Goal: Task Accomplishment & Management: Use online tool/utility

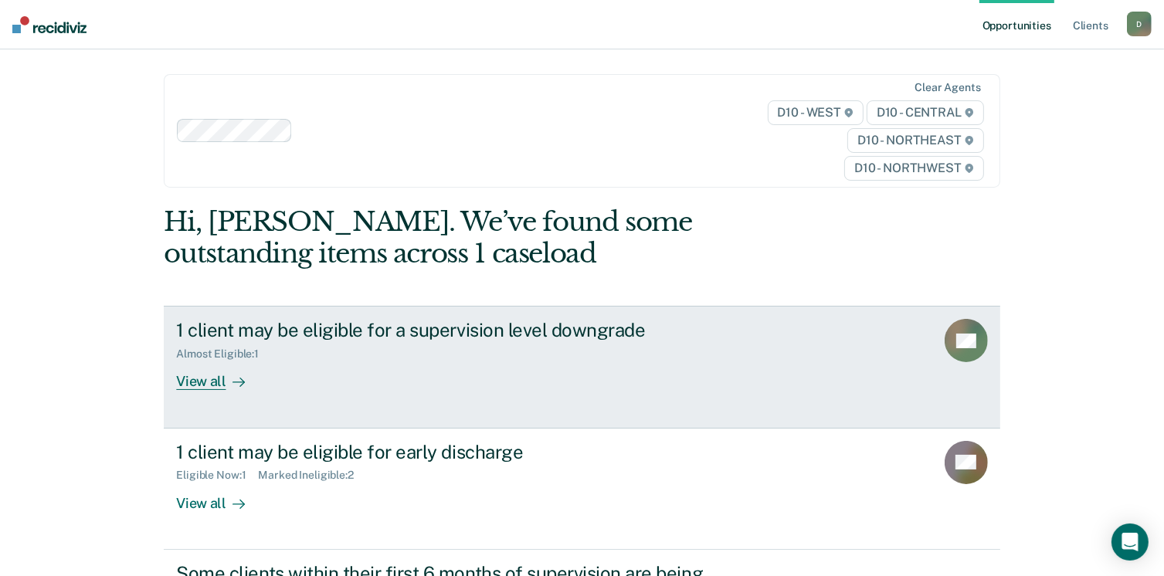
drag, startPoint x: 0, startPoint y: 0, endPoint x: 526, endPoint y: 391, distance: 655.6
click at [526, 391] on link "1 client may be eligible for a supervision level downgrade Almost Eligible : 1 …" at bounding box center [581, 367] width 835 height 122
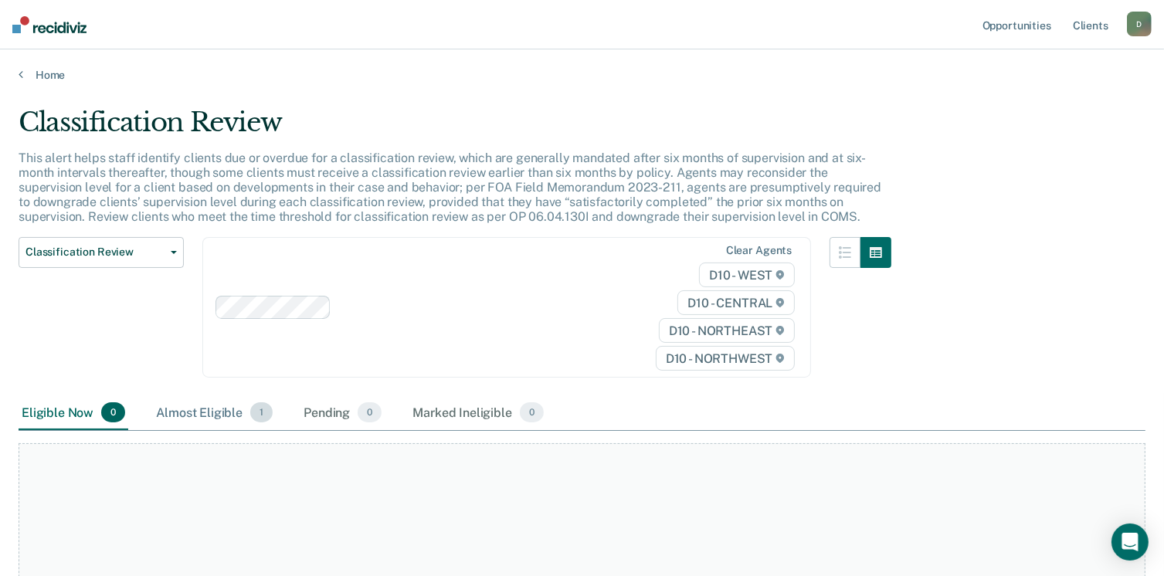
click at [260, 405] on span "1" at bounding box center [261, 412] width 22 height 20
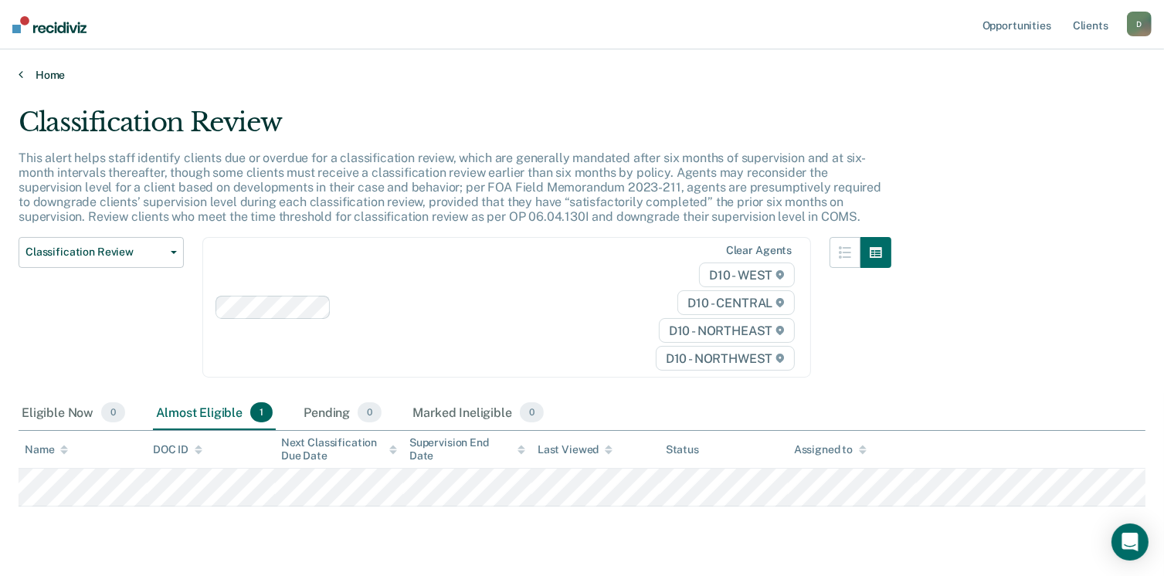
click at [54, 69] on link "Home" at bounding box center [582, 75] width 1127 height 14
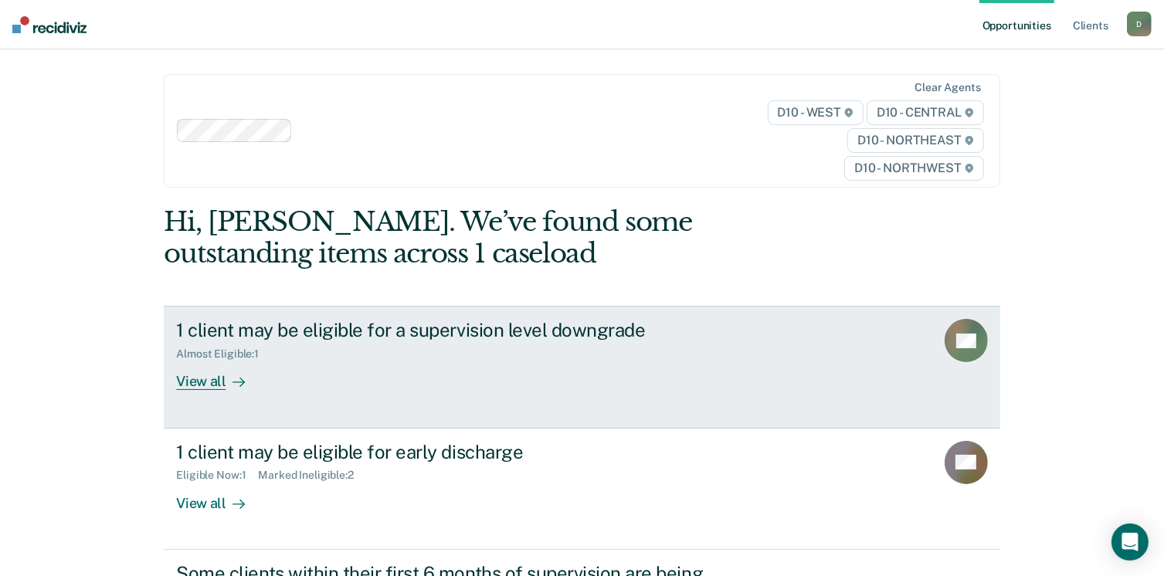
scroll to position [77, 0]
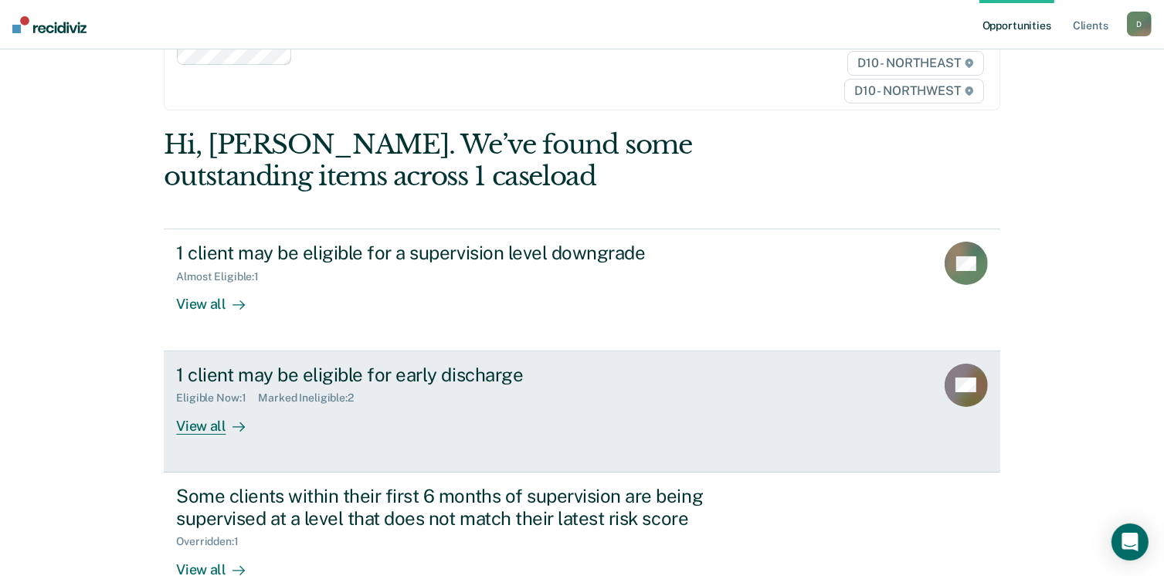
click at [207, 430] on div "View all" at bounding box center [219, 420] width 86 height 30
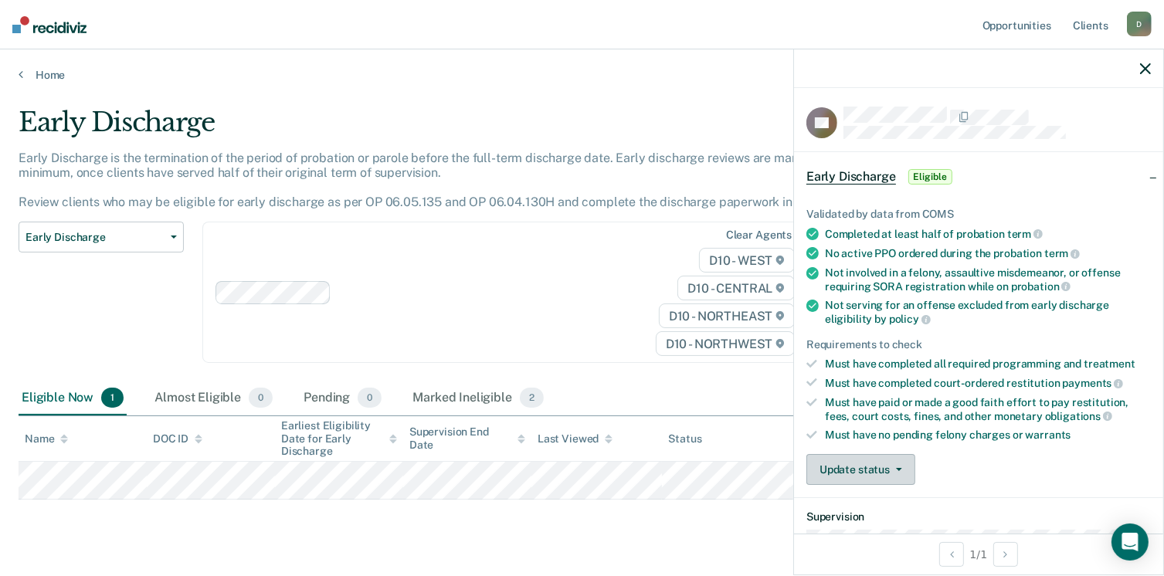
click at [829, 460] on button "Update status" at bounding box center [860, 469] width 109 height 31
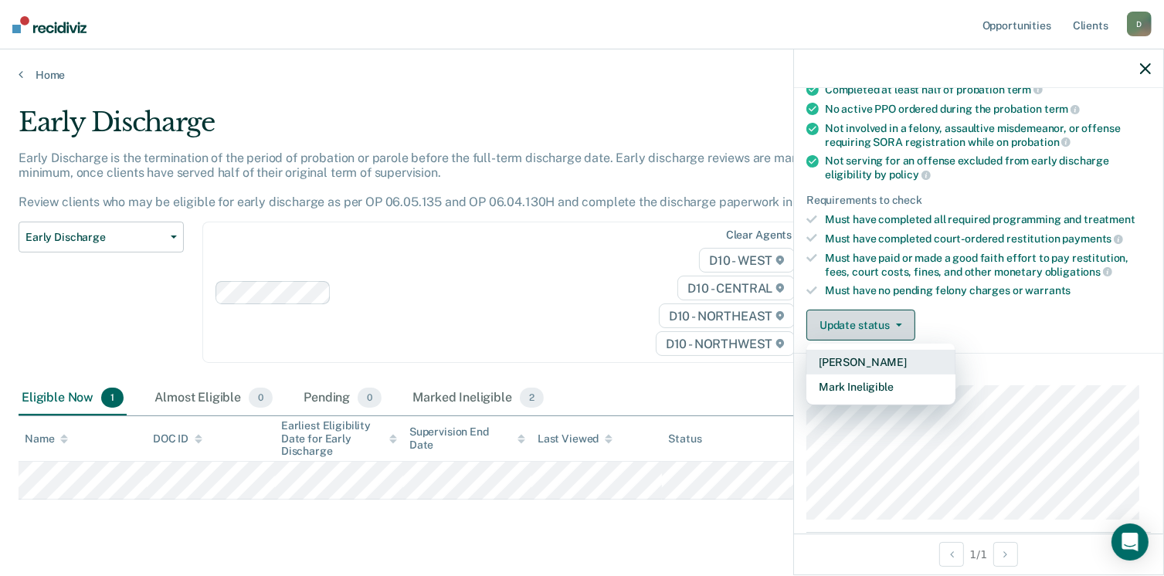
scroll to position [154, 0]
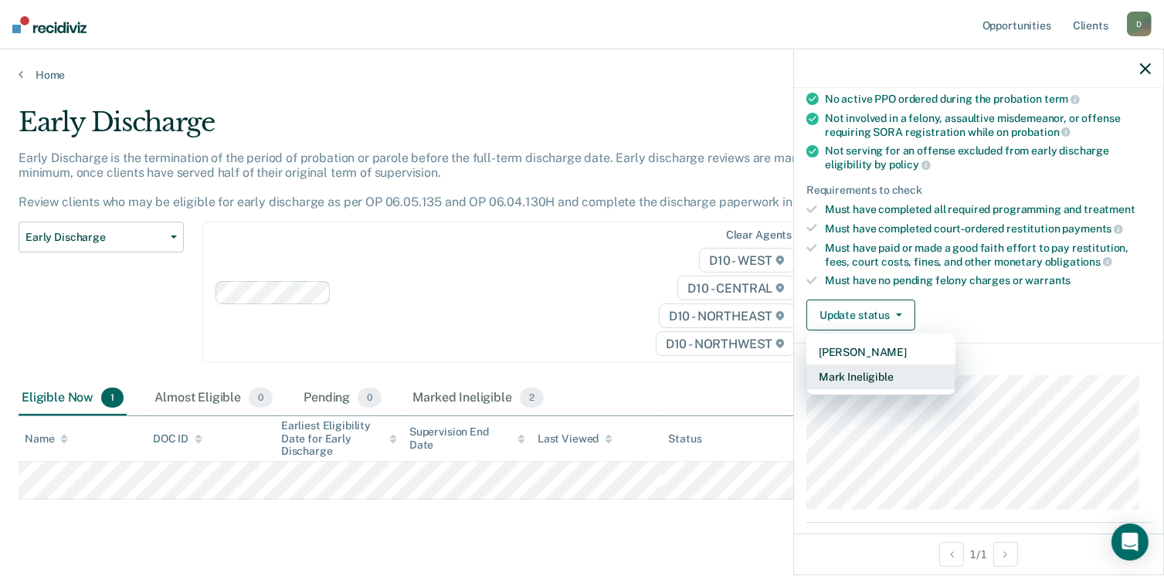
click at [852, 381] on button "Mark Ineligible" at bounding box center [880, 376] width 149 height 25
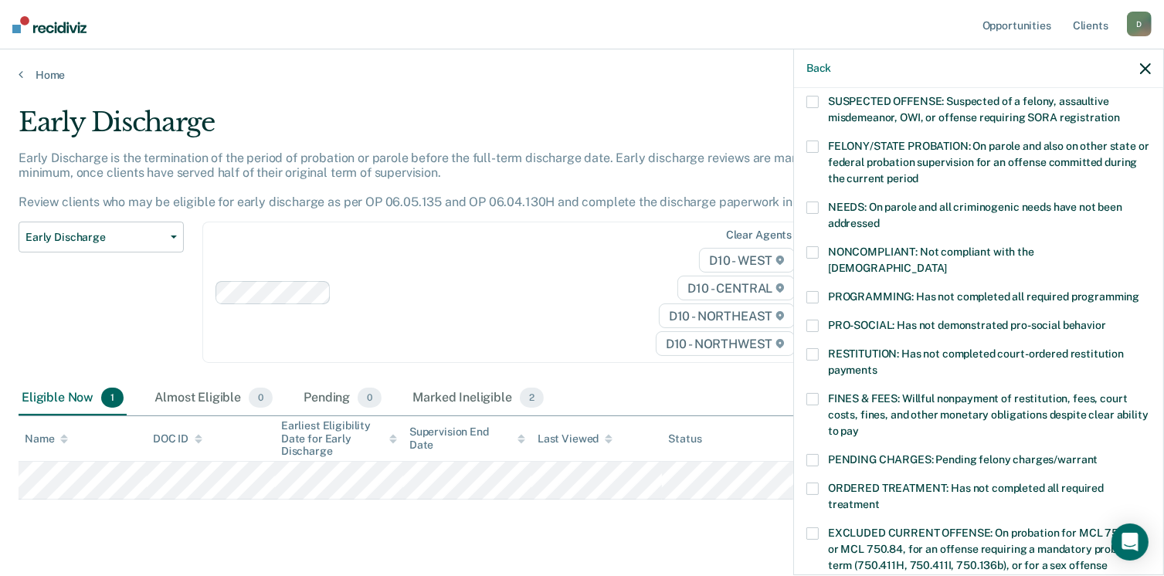
click at [822, 270] on div "NONCOMPLIANT: Not compliant with the [DEMOGRAPHIC_DATA]" at bounding box center [978, 268] width 344 height 45
click at [816, 291] on span at bounding box center [812, 297] width 12 height 12
click at [815, 255] on span at bounding box center [812, 252] width 12 height 12
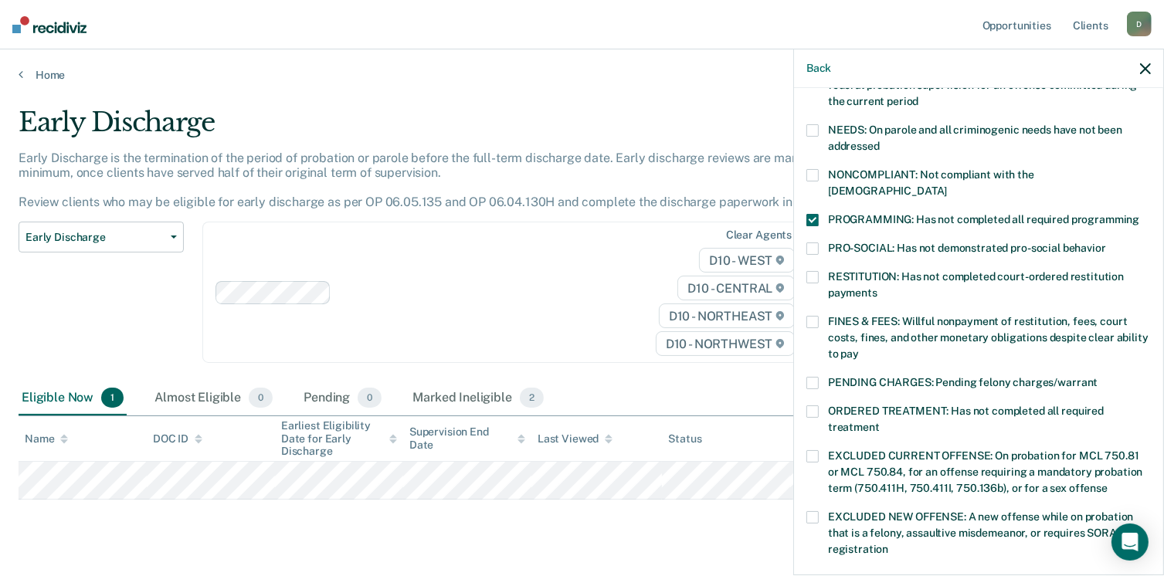
click at [817, 242] on span at bounding box center [812, 248] width 12 height 12
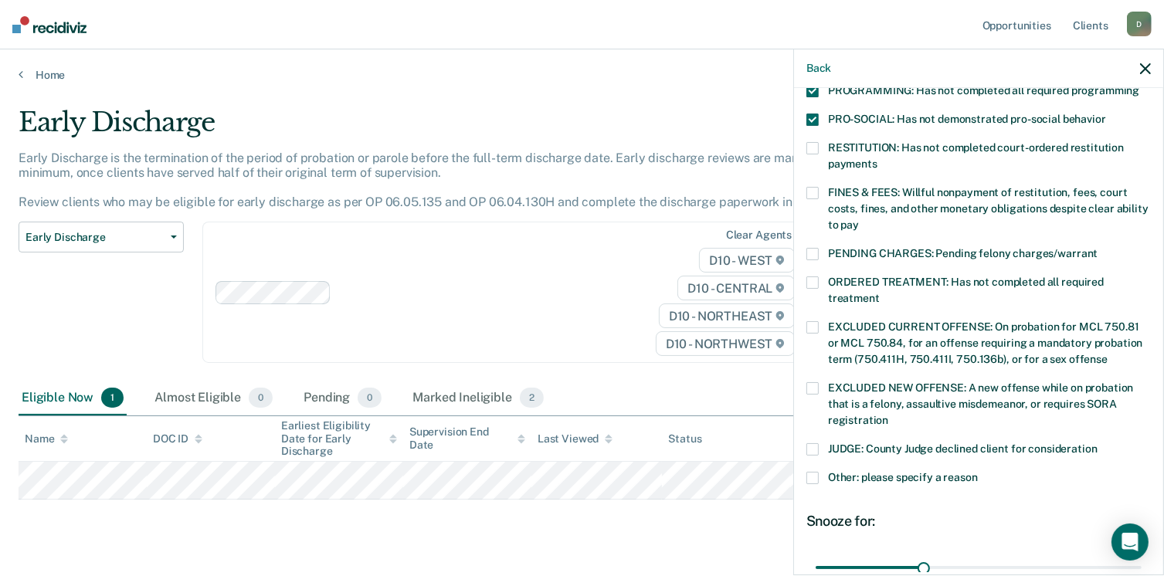
scroll to position [386, 0]
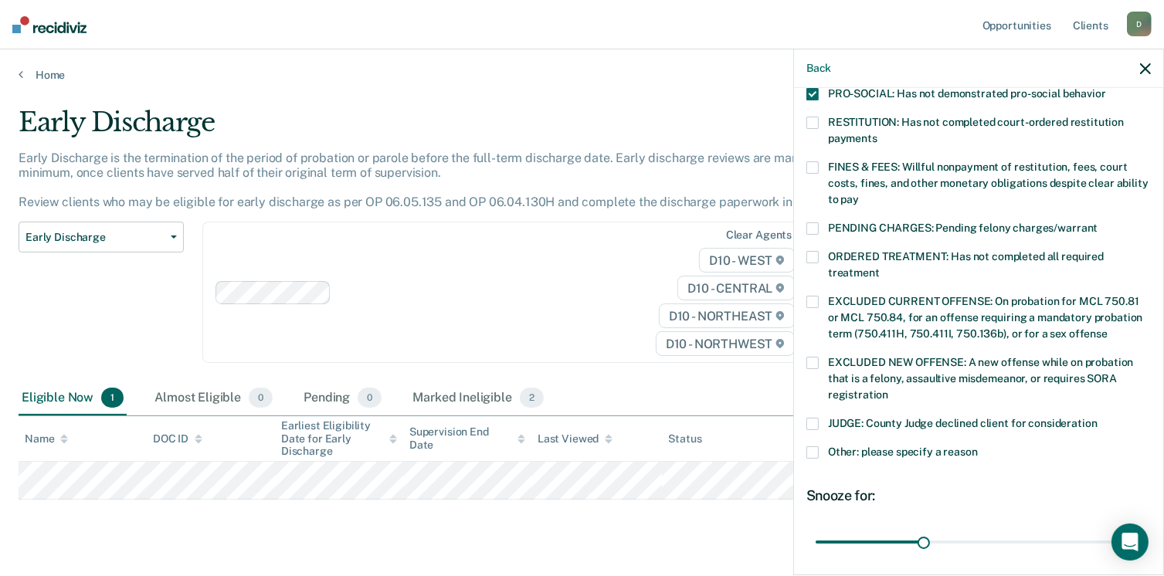
click at [819, 251] on label "ORDERED TREATMENT: Has not completed all required treatment" at bounding box center [978, 267] width 344 height 32
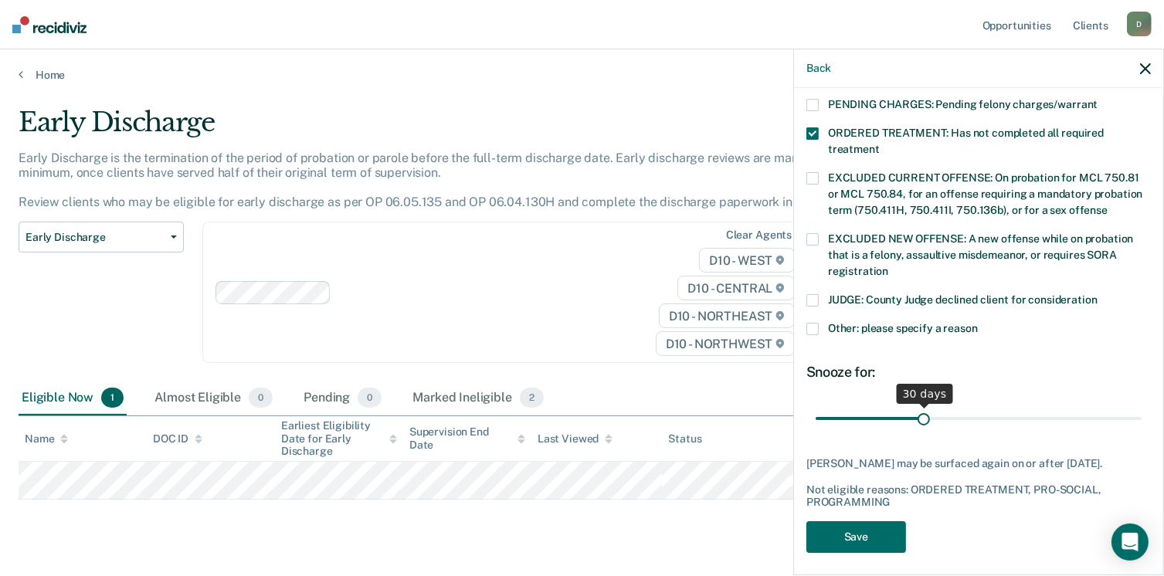
scroll to position [513, 0]
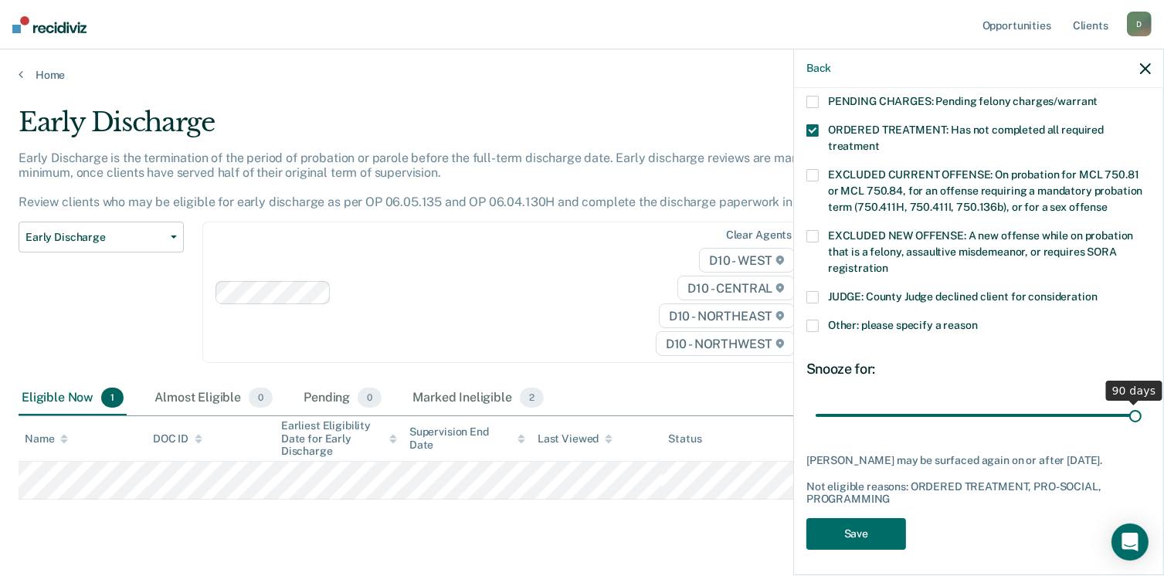
drag, startPoint x: 918, startPoint y: 402, endPoint x: 1180, endPoint y: 398, distance: 261.8
type input "90"
click at [1141, 402] on input "range" at bounding box center [978, 415] width 326 height 27
click at [860, 518] on button "Save" at bounding box center [856, 534] width 100 height 32
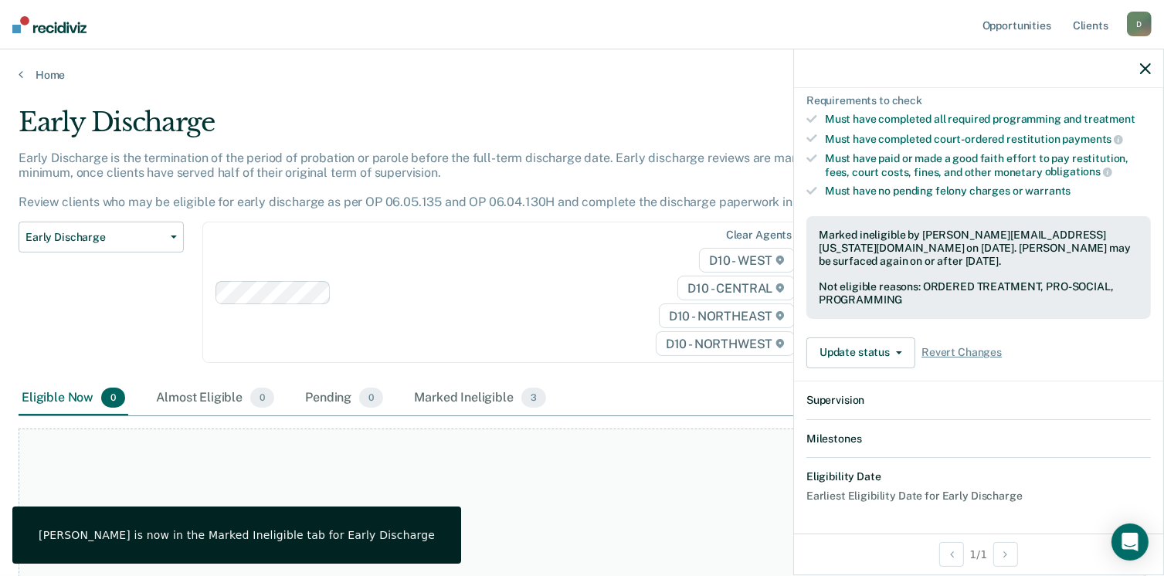
scroll to position [429, 0]
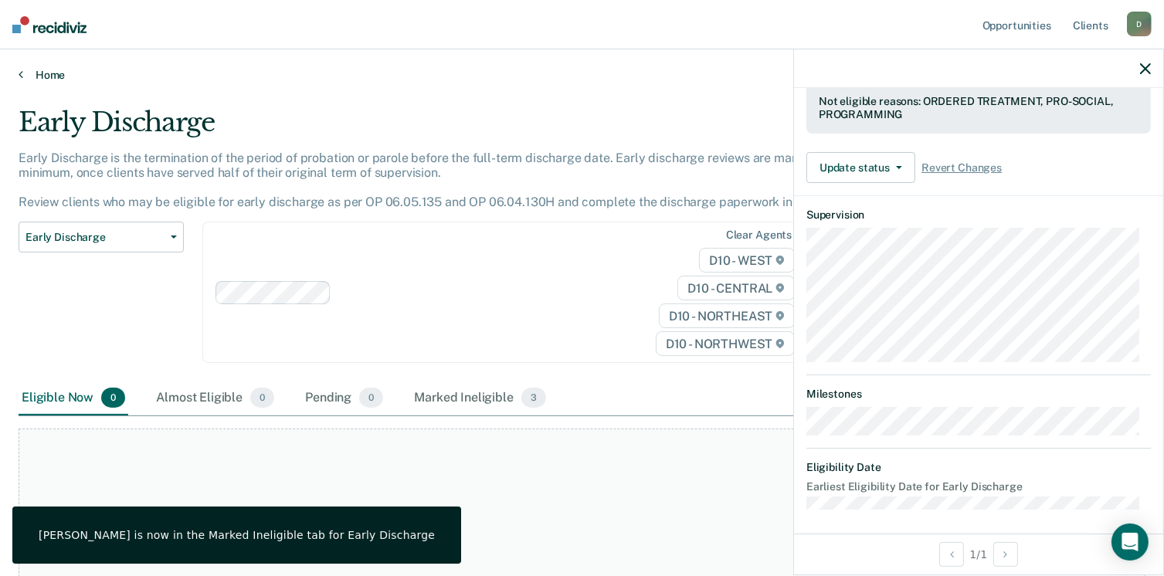
click at [63, 73] on link "Home" at bounding box center [582, 75] width 1127 height 14
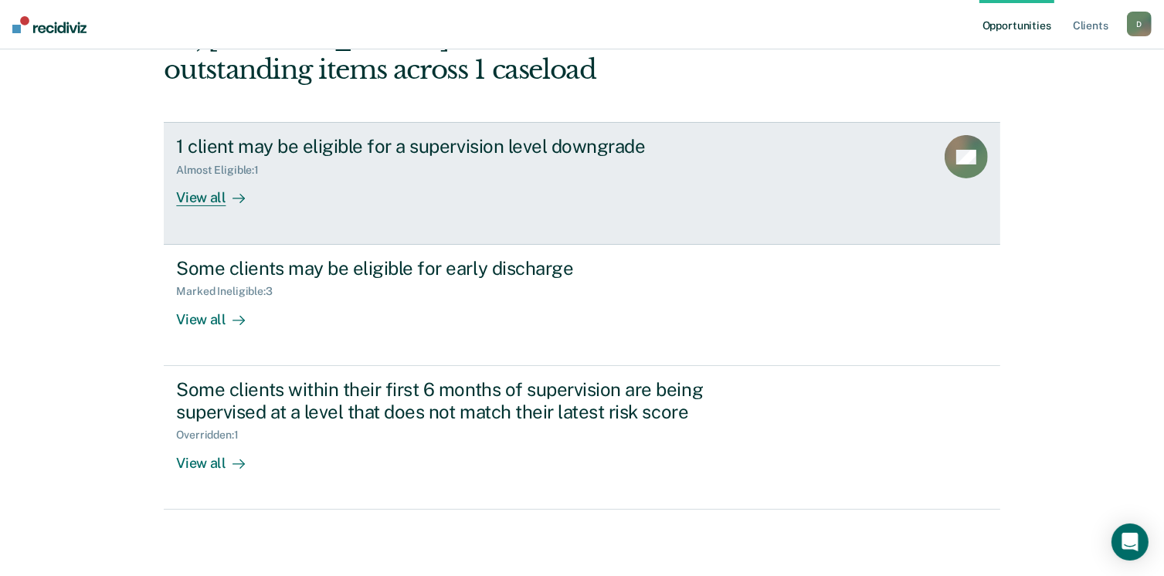
scroll to position [210, 0]
